Goal: Find specific fact: Find specific fact

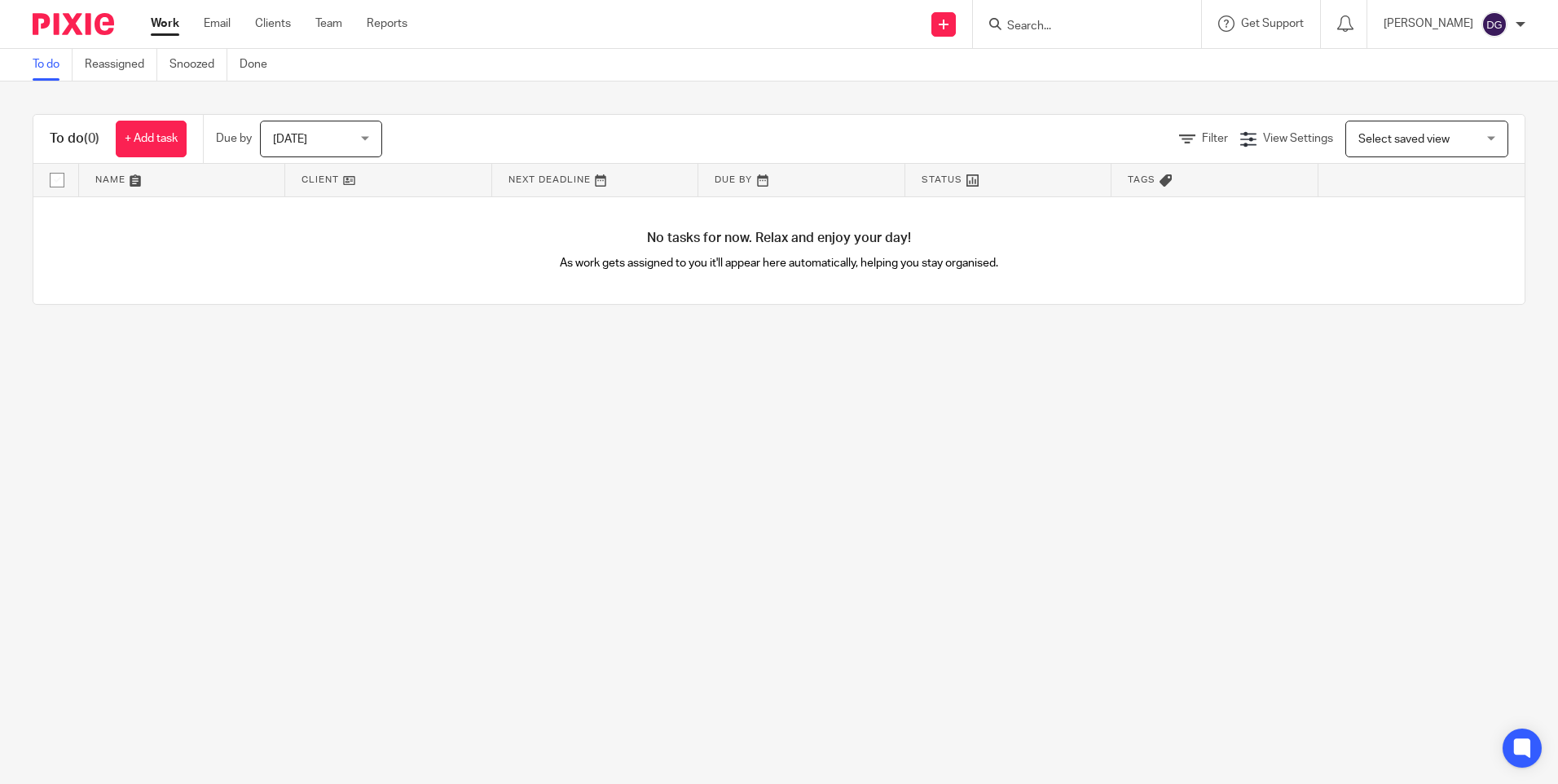
click at [1091, 30] on input "Search" at bounding box center [1079, 26] width 146 height 14
type input "turqu"
click at [1138, 96] on link at bounding box center [1115, 89] width 226 height 25
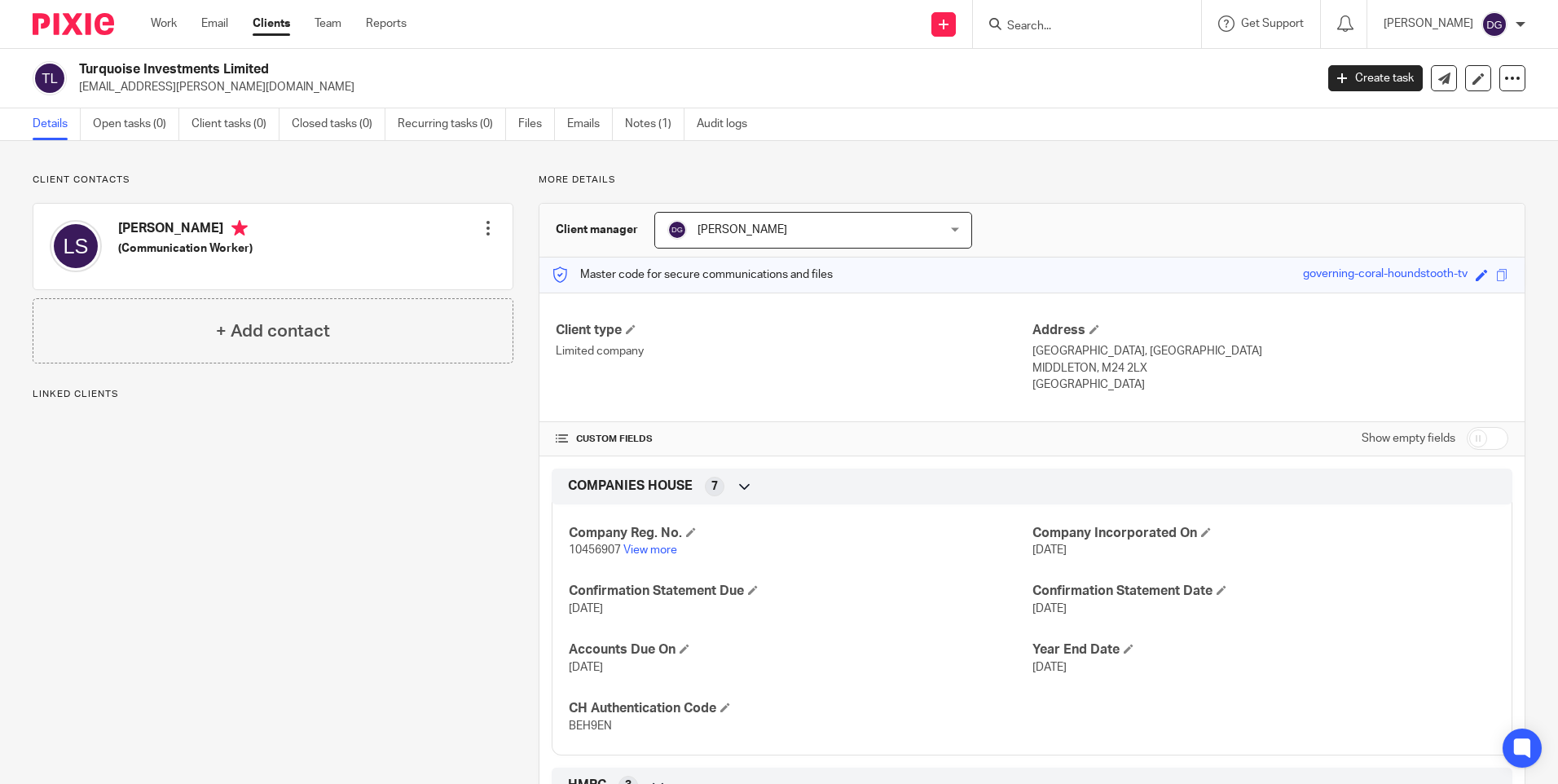
click at [603, 547] on span "10456907" at bounding box center [594, 549] width 52 height 11
copy p "10456907"
click at [1080, 29] on input "Search" at bounding box center [1079, 26] width 146 height 14
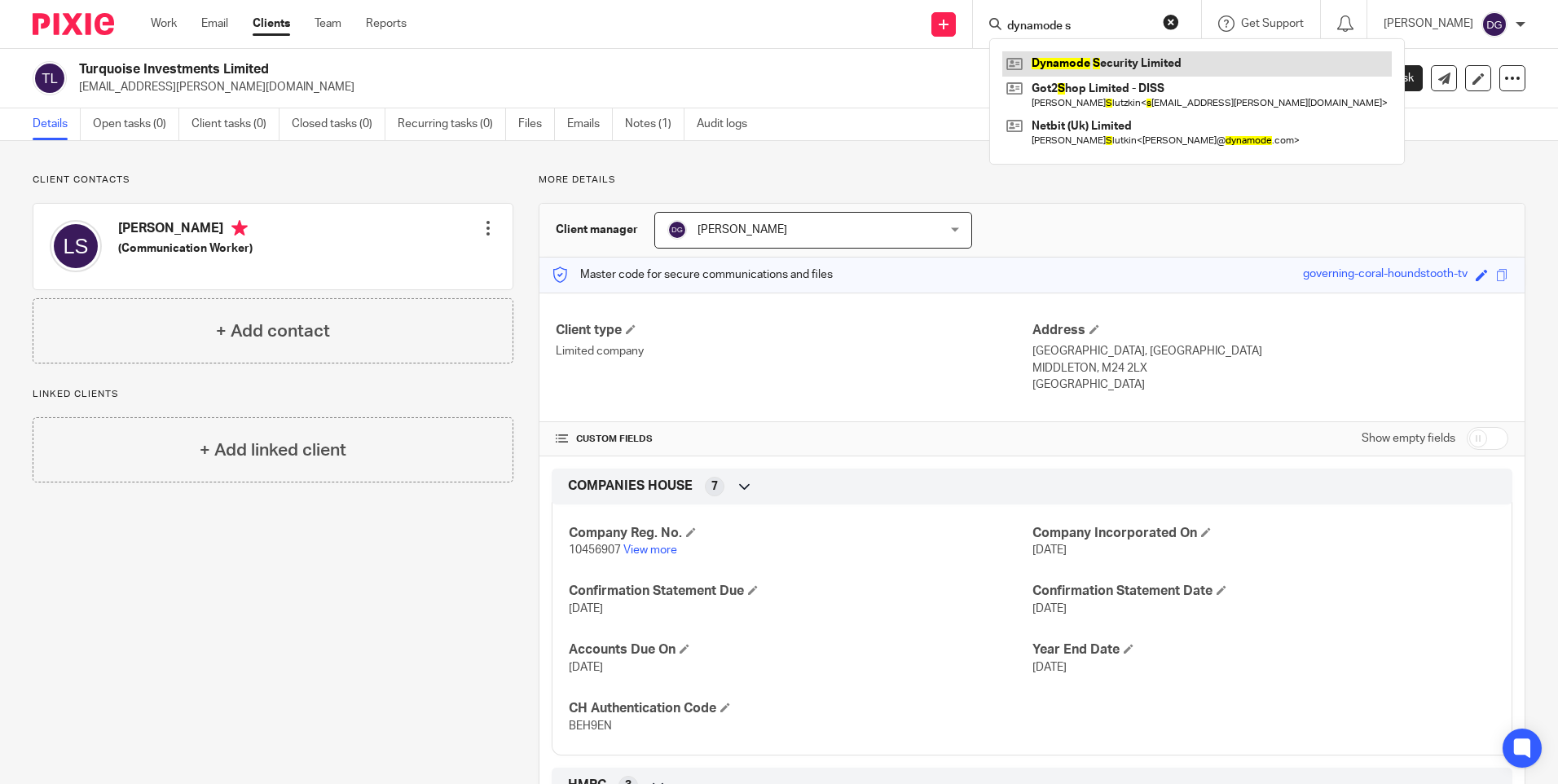
type input "dynamode s"
click at [1091, 59] on link at bounding box center [1197, 63] width 390 height 25
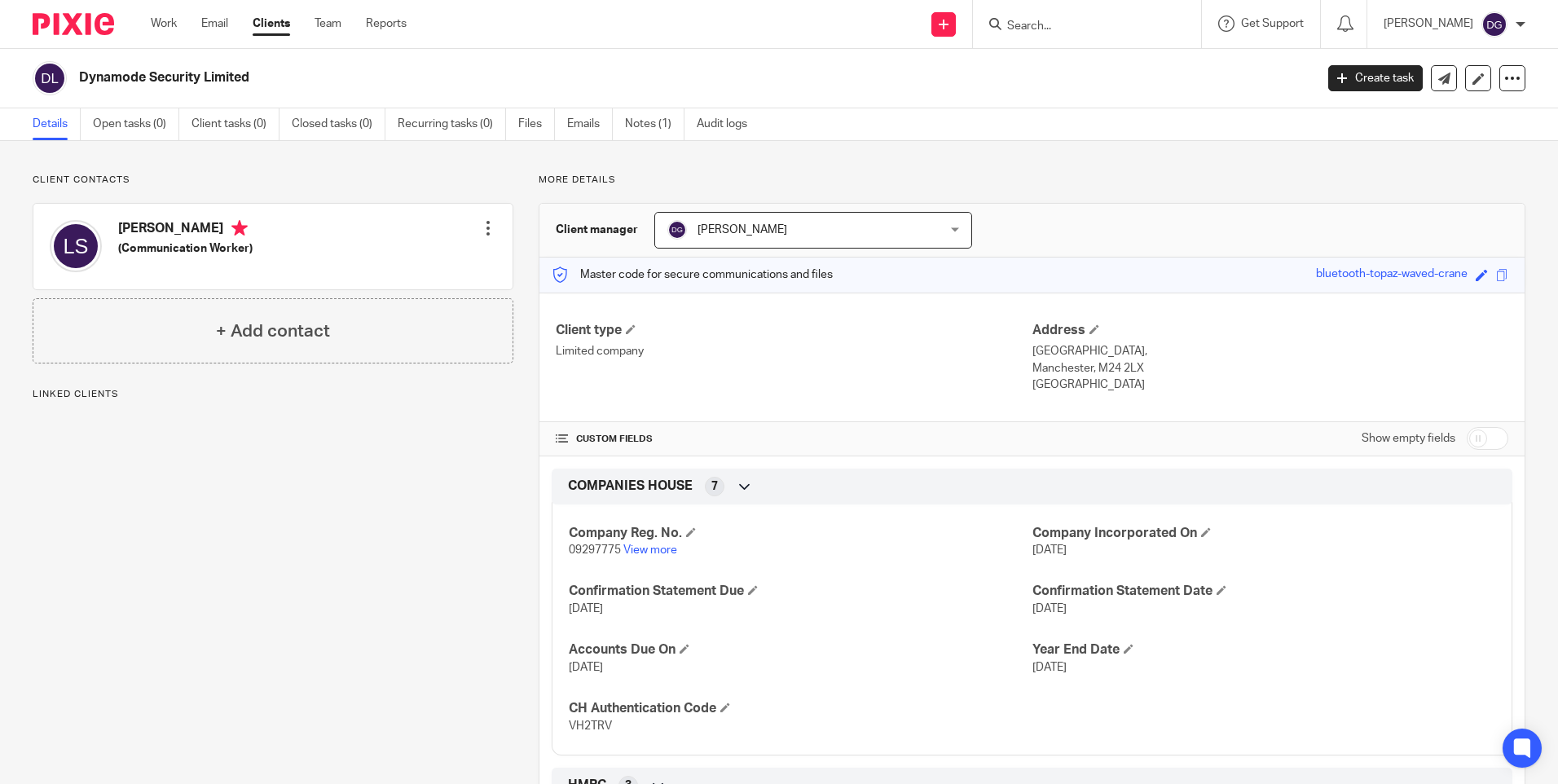
click at [599, 551] on span "09297775" at bounding box center [594, 549] width 52 height 11
copy p "09297775"
